Goal: Book appointment/travel/reservation

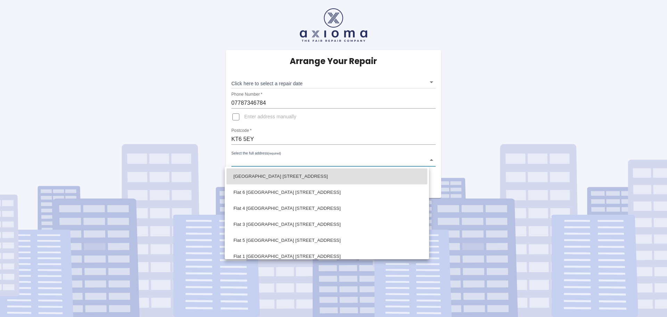
click at [264, 159] on body "Arrange Your Repair Click here to select a repair date ​ Phone Number   * 07787…" at bounding box center [333, 158] width 667 height 317
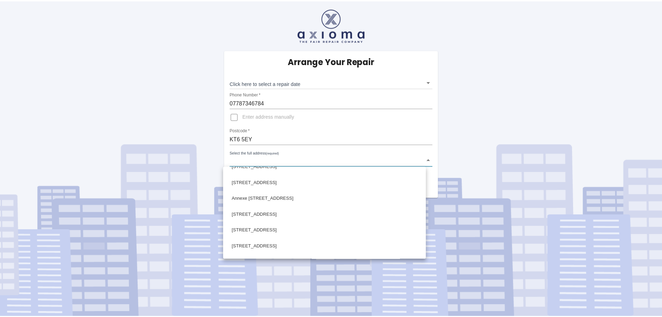
scroll to position [765, 0]
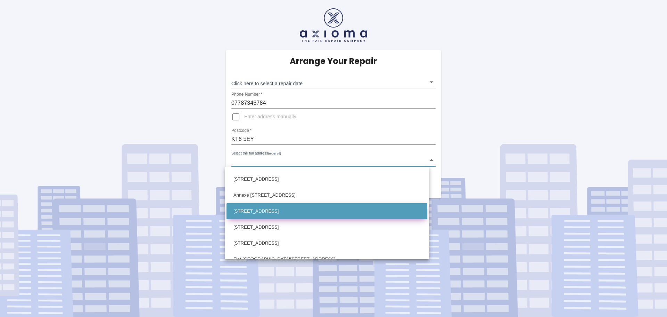
click at [301, 212] on li "[STREET_ADDRESS]" at bounding box center [327, 211] width 201 height 16
type input "[STREET_ADDRESS]"
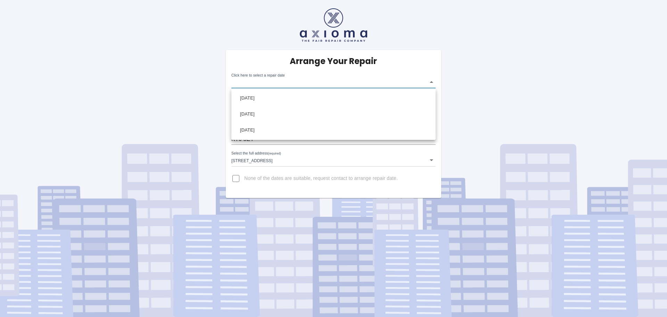
click at [305, 81] on body "Arrange Your Repair Click here to select a repair date ​ Phone Number   * 07787…" at bounding box center [333, 158] width 667 height 317
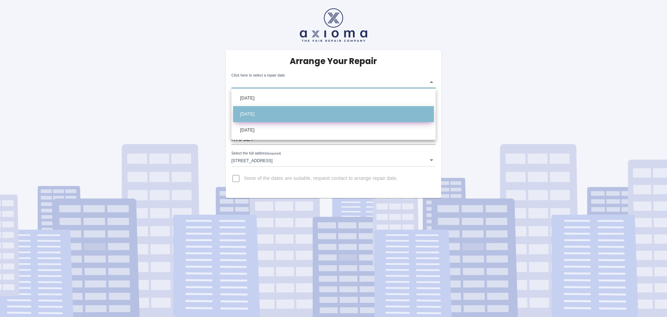
click at [279, 113] on li "[DATE]" at bounding box center [333, 114] width 201 height 16
type input "[DATE]T00:00:00.000Z"
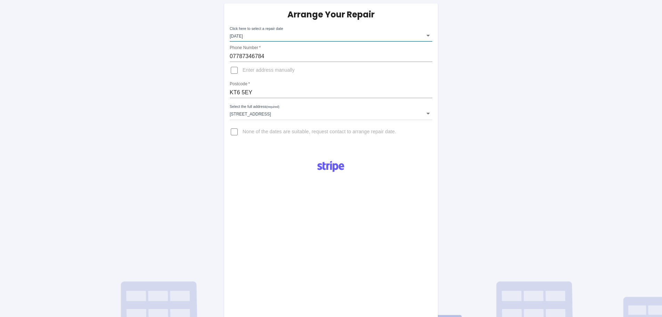
scroll to position [70, 0]
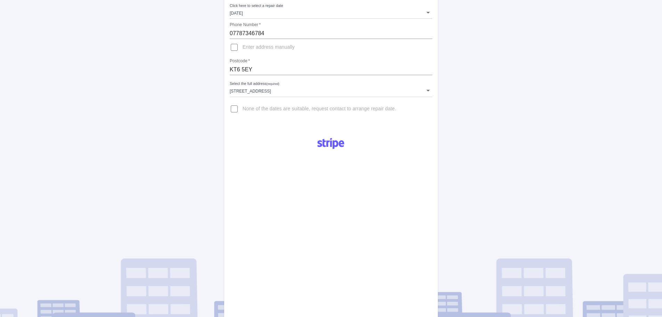
click at [409, 263] on div "Pay £38 Booking Fee" at bounding box center [331, 244] width 214 height 225
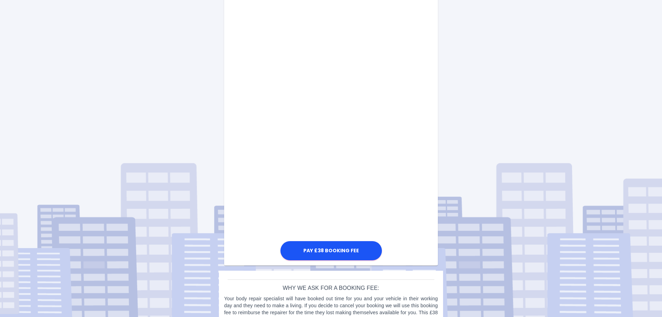
scroll to position [320, 0]
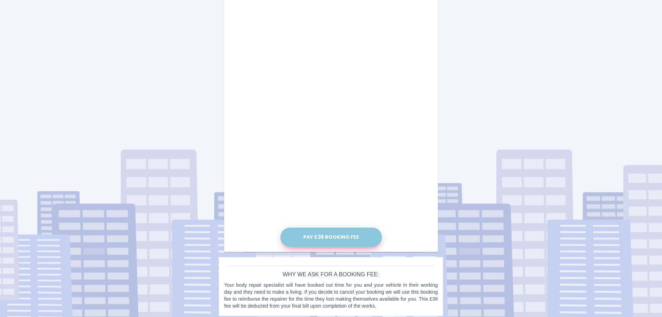
click at [337, 242] on button "Pay £38 Booking Fee" at bounding box center [332, 236] width 102 height 19
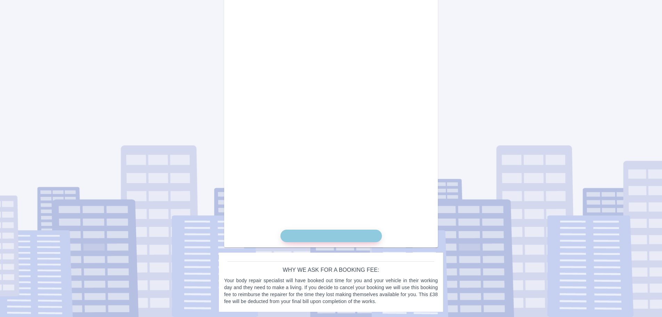
scroll to position [318, 0]
